Goal: Task Accomplishment & Management: Manage account settings

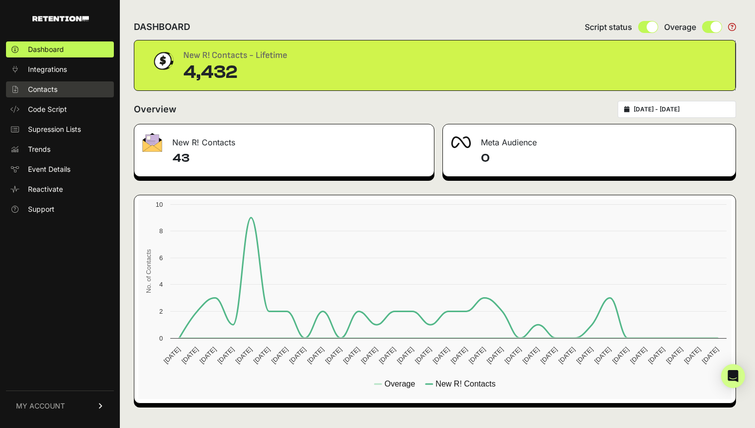
click at [42, 91] on span "Contacts" at bounding box center [42, 89] width 29 height 10
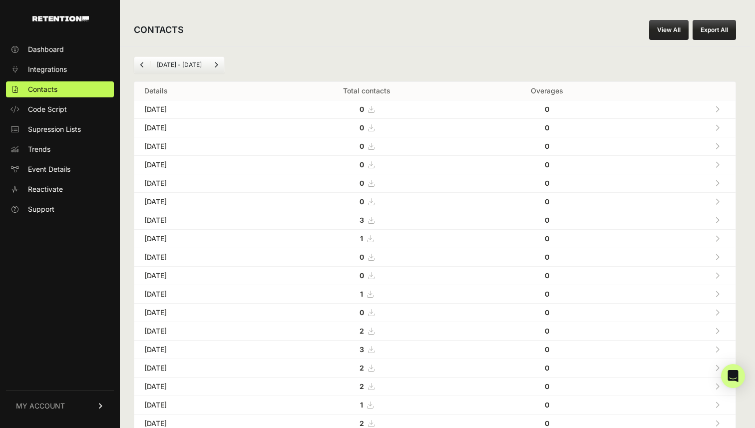
click at [668, 24] on link "View All" at bounding box center [668, 30] width 39 height 20
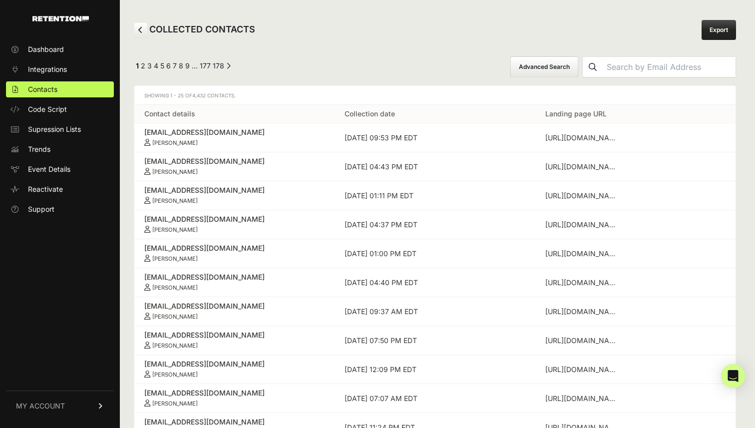
click at [716, 30] on link "Export" at bounding box center [719, 30] width 34 height 20
